Goal: Find specific page/section: Find specific page/section

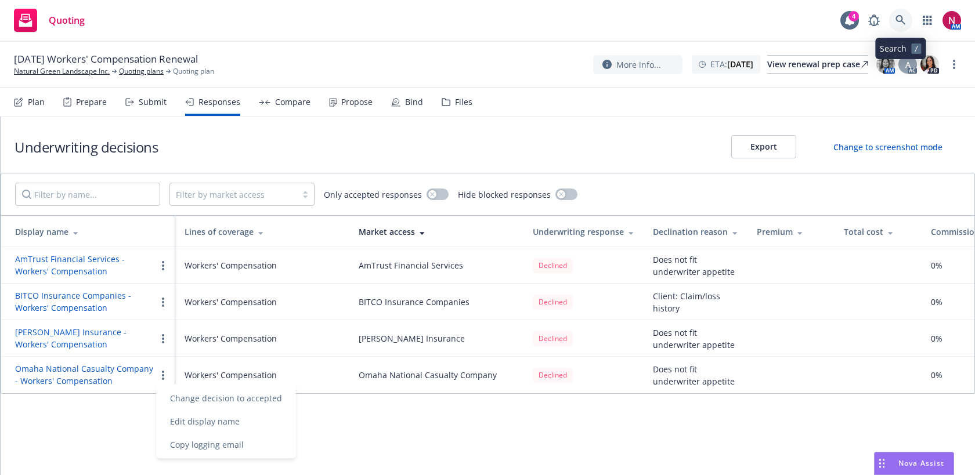
click at [901, 16] on icon at bounding box center [901, 20] width 10 height 10
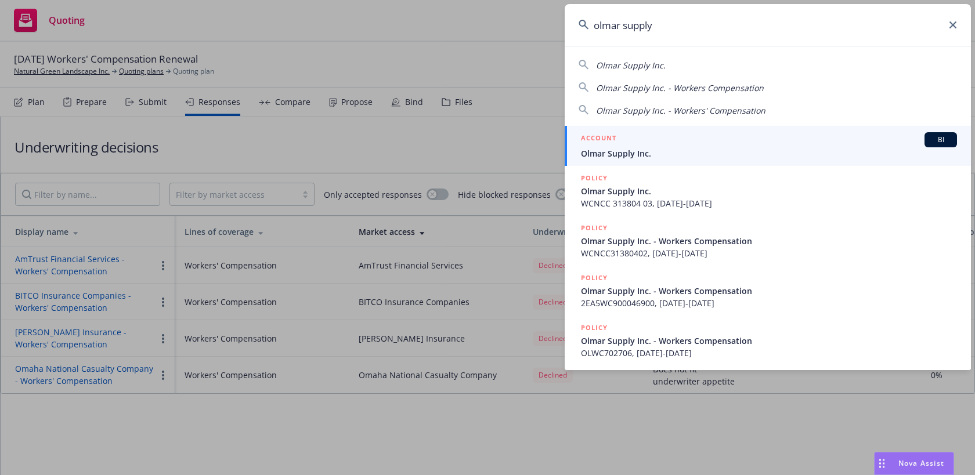
type input "olmar supply"
